Goal: Book appointment/travel/reservation

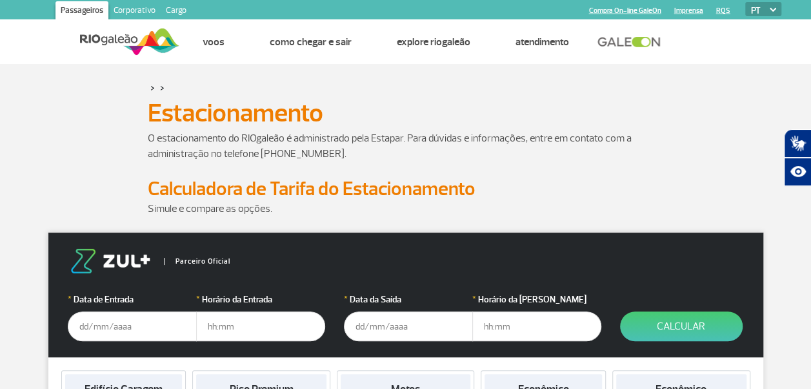
scroll to position [65, 0]
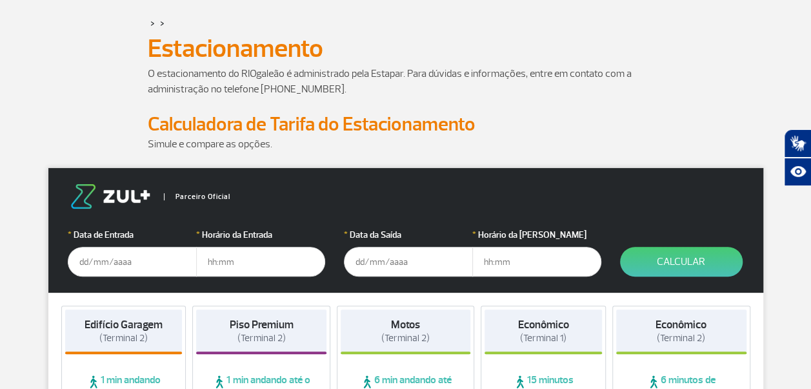
click at [83, 261] on input "text" at bounding box center [132, 262] width 129 height 30
click at [97, 260] on input "[DATE]" at bounding box center [132, 262] width 129 height 30
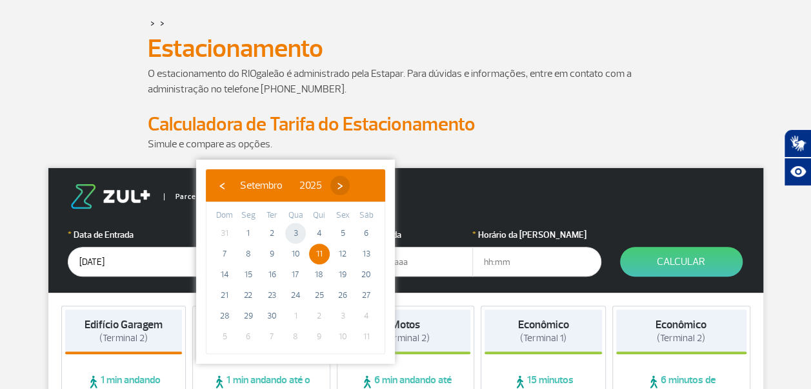
click at [350, 183] on span "›" at bounding box center [339, 185] width 19 height 19
click at [342, 183] on span "›" at bounding box center [332, 185] width 19 height 19
click at [352, 183] on span "›" at bounding box center [341, 185] width 19 height 19
click at [225, 276] on span "11" at bounding box center [224, 274] width 21 height 21
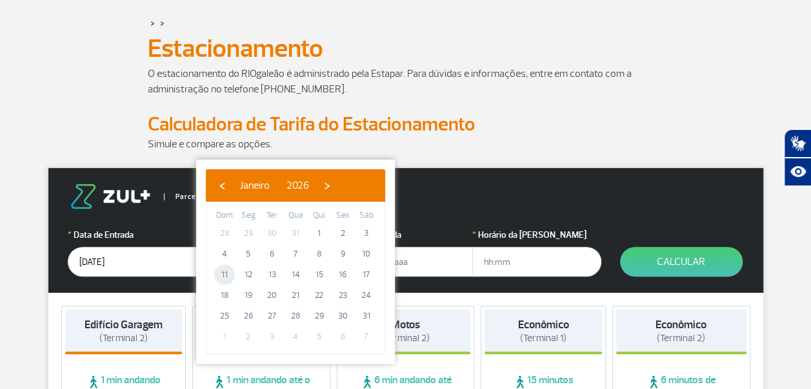
type input "[DATE]"
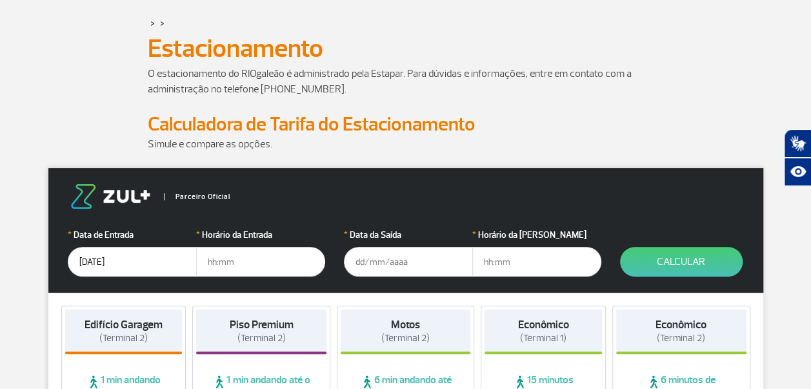
click at [241, 263] on input "text" at bounding box center [260, 262] width 129 height 30
type input "20:00"
click at [365, 260] on input "text" at bounding box center [408, 262] width 129 height 30
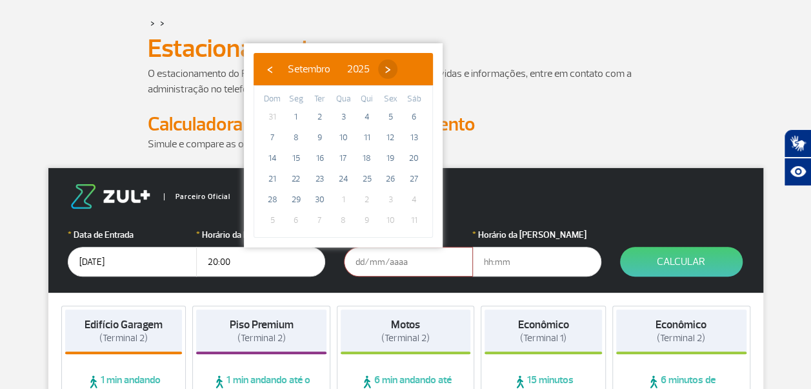
click at [398, 73] on span "›" at bounding box center [387, 68] width 19 height 19
click at [390, 73] on span "›" at bounding box center [379, 68] width 19 height 19
click at [399, 73] on span "›" at bounding box center [389, 68] width 19 height 19
click at [385, 73] on span "›" at bounding box center [374, 68] width 19 height 19
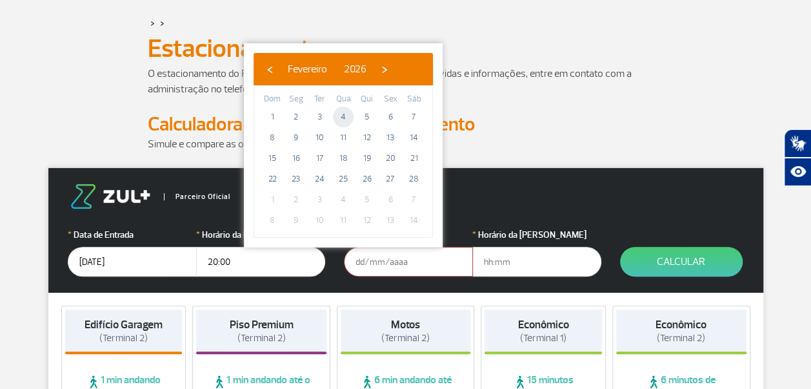
click at [345, 116] on span "4" at bounding box center [343, 116] width 21 height 21
type input "[DATE]"
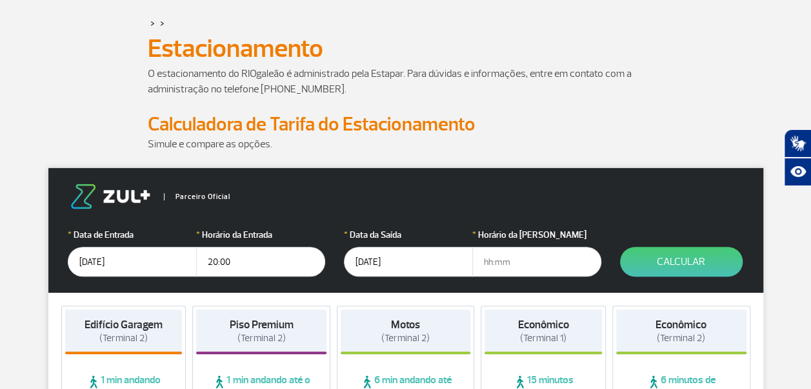
click at [510, 263] on input "text" at bounding box center [536, 262] width 129 height 30
type input "23:00"
click at [661, 259] on button "Calcular" at bounding box center [681, 262] width 123 height 30
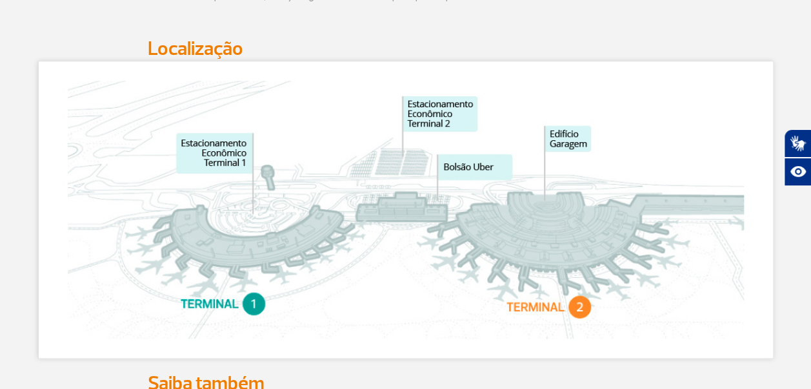
scroll to position [839, 0]
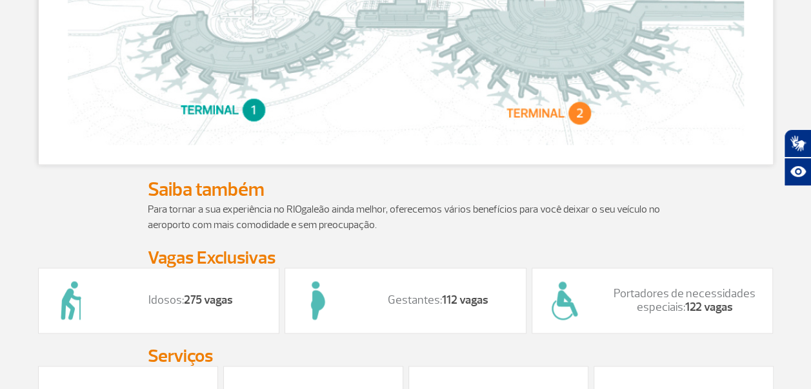
click at [576, 119] on img at bounding box center [406, 16] width 676 height 258
click at [243, 120] on img at bounding box center [406, 16] width 676 height 258
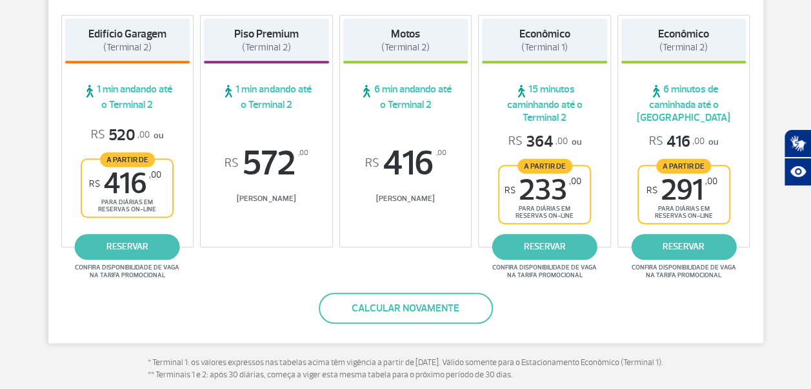
scroll to position [268, 0]
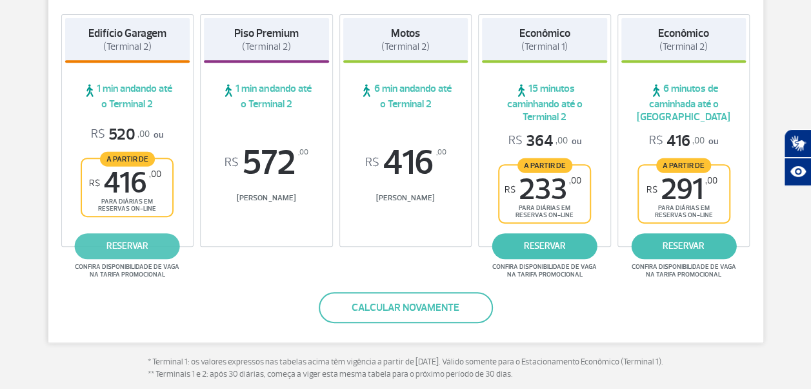
click at [143, 245] on link "reservar" at bounding box center [127, 246] width 105 height 26
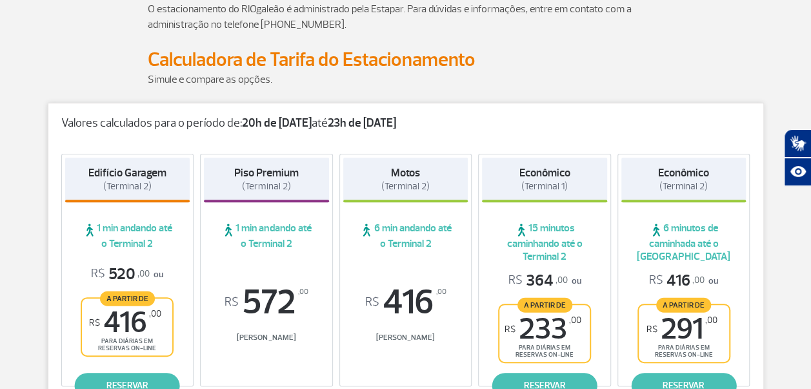
scroll to position [194, 0]
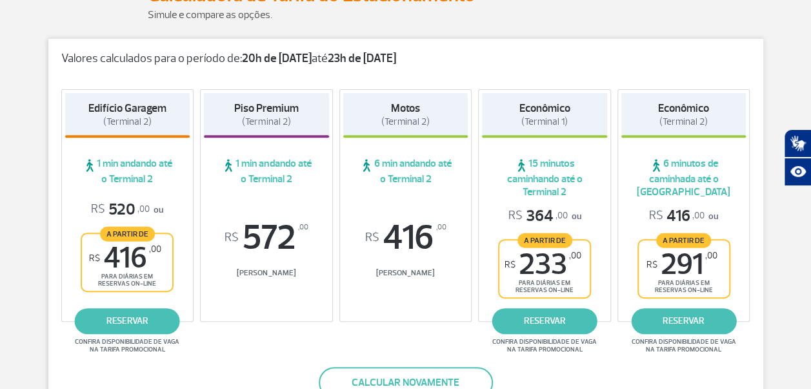
click at [500, 26] on p at bounding box center [406, 30] width 516 height 15
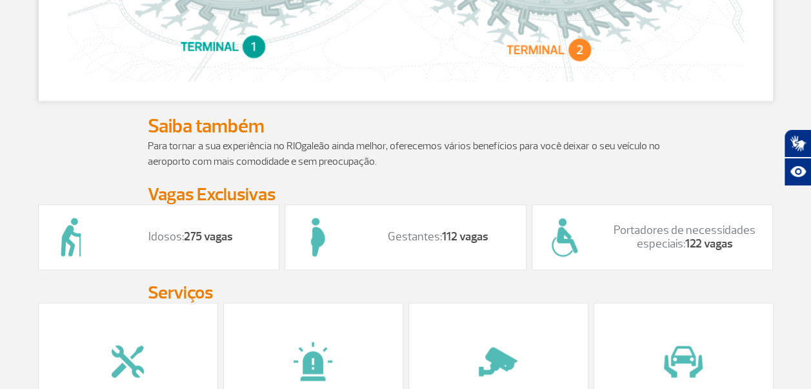
scroll to position [904, 0]
